Goal: Task Accomplishment & Management: Complete application form

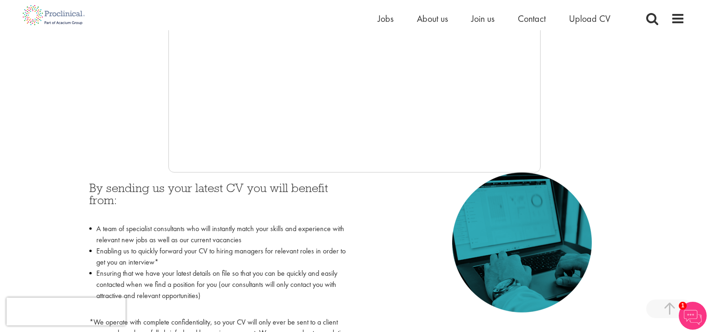
scroll to position [298, 0]
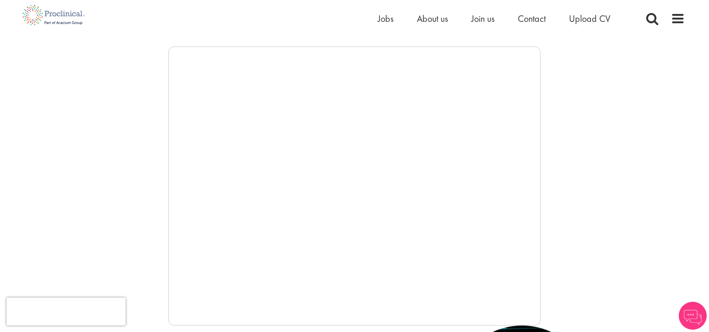
scroll to position [149, 0]
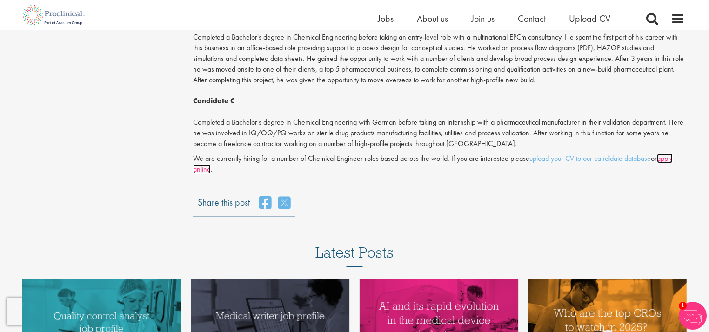
click at [204, 155] on link "apply online" at bounding box center [433, 164] width 480 height 20
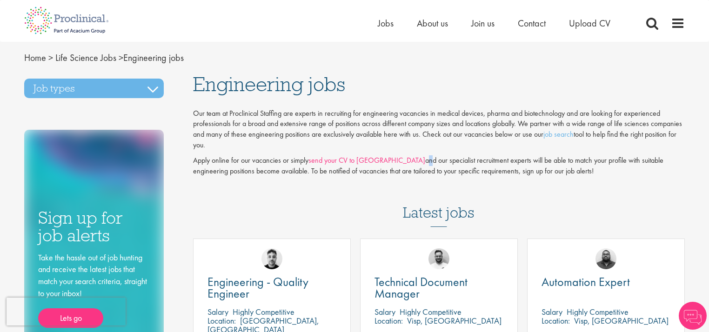
drag, startPoint x: 368, startPoint y: 154, endPoint x: 359, endPoint y: 160, distance: 11.0
click at [365, 154] on div "Our team at Proclinical Staffing are experts in recruiting for engineering vaca…" at bounding box center [439, 144] width 492 height 73
click at [332, 161] on link "send your CV to us" at bounding box center [366, 160] width 117 height 10
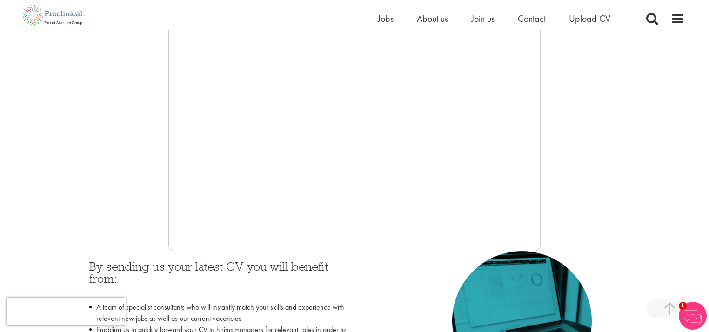
scroll to position [223, 0]
